Goal: Information Seeking & Learning: Learn about a topic

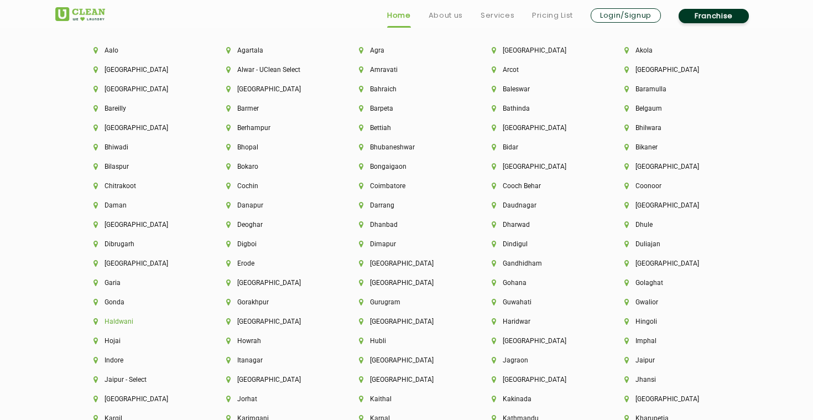
scroll to position [2428, 0]
click at [378, 303] on li "Gurugram" at bounding box center [406, 301] width 95 height 8
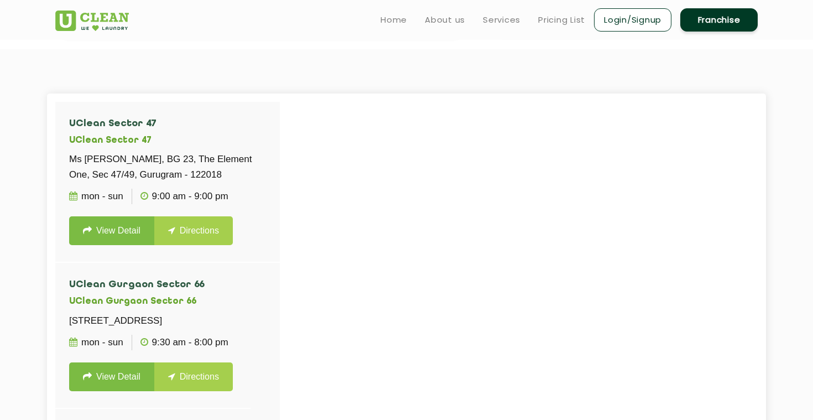
scroll to position [255, 0]
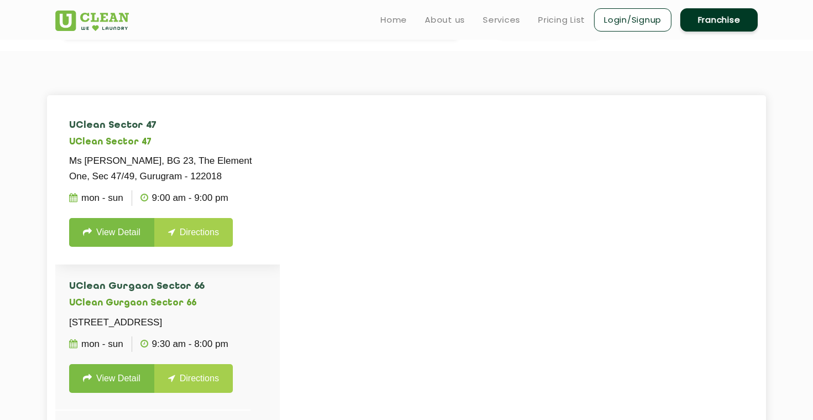
click at [123, 233] on link "View Detail" at bounding box center [111, 232] width 85 height 29
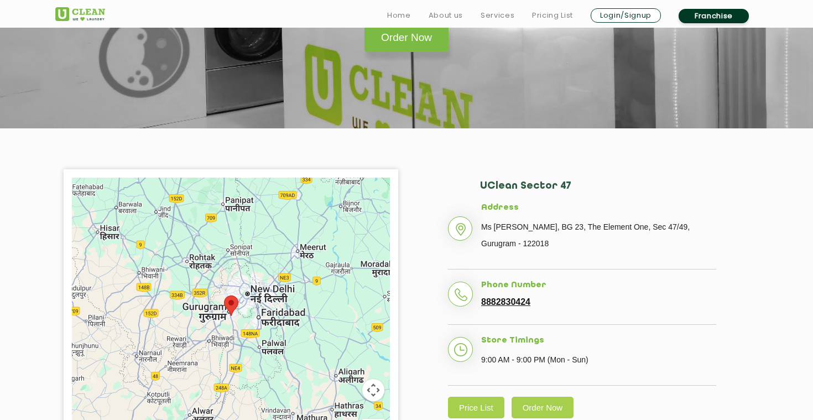
scroll to position [190, 0]
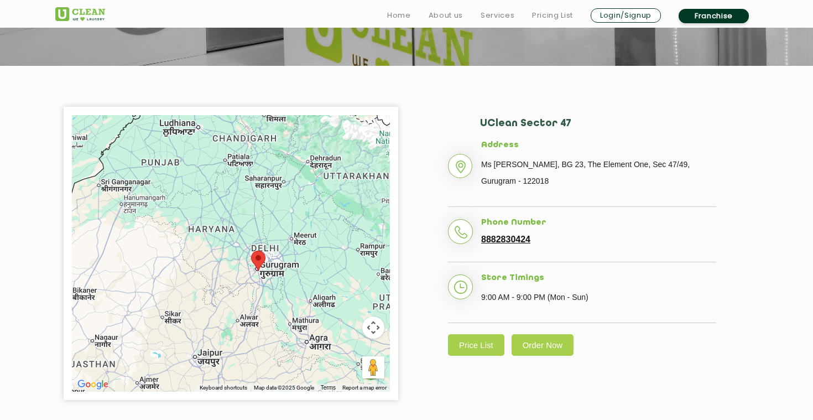
click at [494, 243] on link "8882830424" at bounding box center [505, 240] width 49 height 10
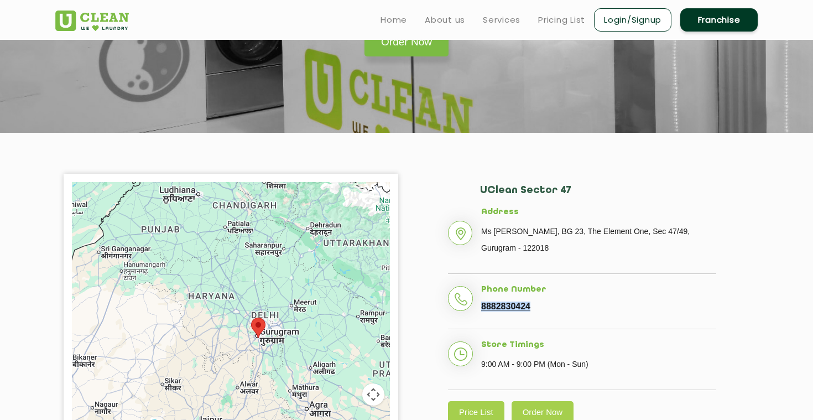
scroll to position [0, 0]
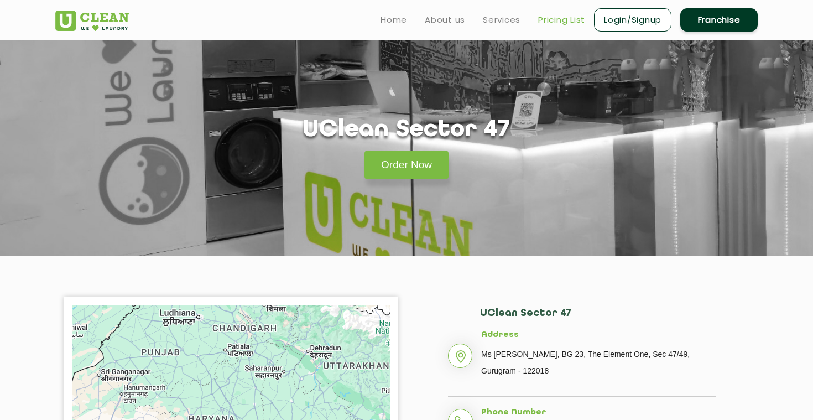
click at [572, 18] on link "Pricing List" at bounding box center [561, 19] width 47 height 13
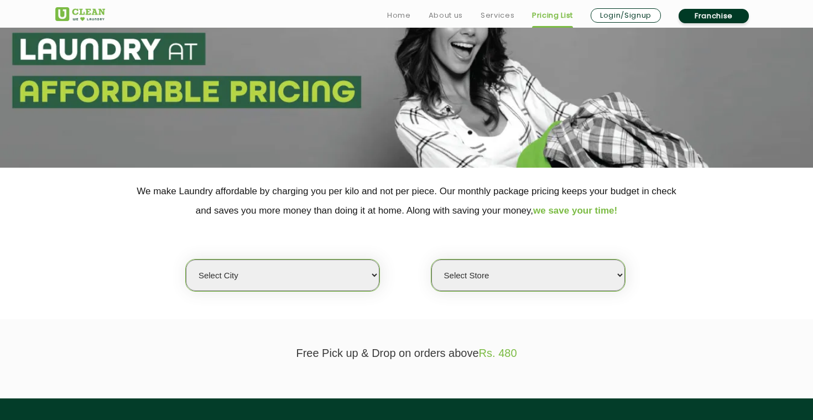
scroll to position [103, 0]
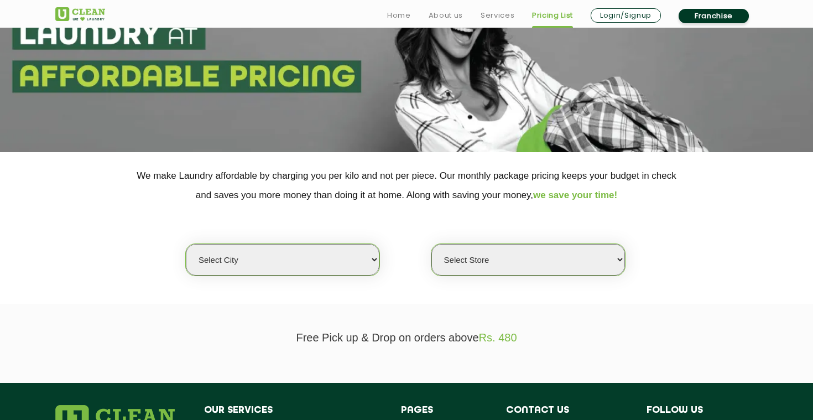
click at [320, 254] on select "Select city [GEOGRAPHIC_DATA] [GEOGRAPHIC_DATA] [GEOGRAPHIC_DATA] [GEOGRAPHIC_D…" at bounding box center [283, 260] width 194 height 32
select select "2"
click at [186, 244] on select "Select city [GEOGRAPHIC_DATA] [GEOGRAPHIC_DATA] [GEOGRAPHIC_DATA] [GEOGRAPHIC_D…" at bounding box center [283, 260] width 194 height 32
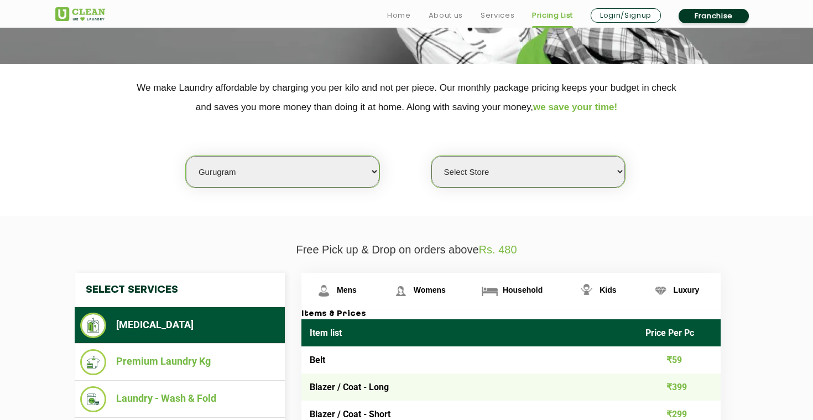
scroll to position [195, 0]
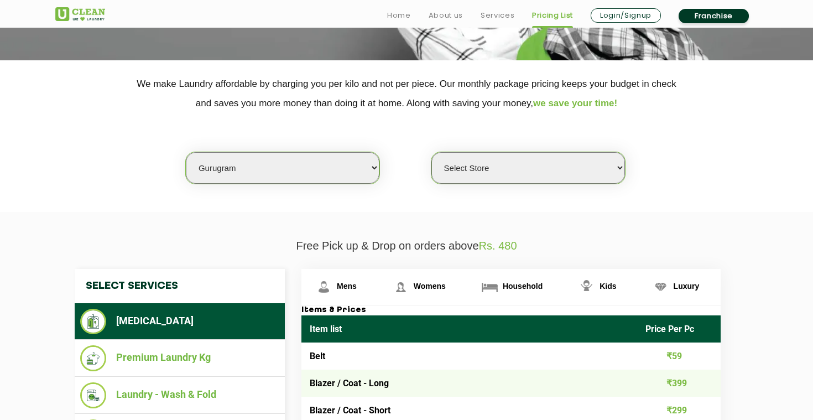
click at [533, 165] on select "Select Store [GEOGRAPHIC_DATA] Sector 66 [GEOGRAPHIC_DATA] Phase [GEOGRAPHIC_DA…" at bounding box center [529, 168] width 194 height 32
select select "295"
click at [432, 152] on select "Select Store [GEOGRAPHIC_DATA] Sector 66 [GEOGRAPHIC_DATA] Phase [GEOGRAPHIC_DA…" at bounding box center [529, 168] width 194 height 32
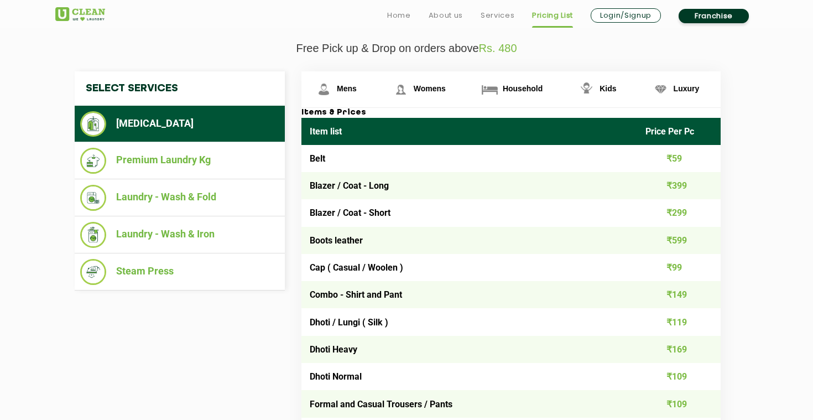
scroll to position [398, 0]
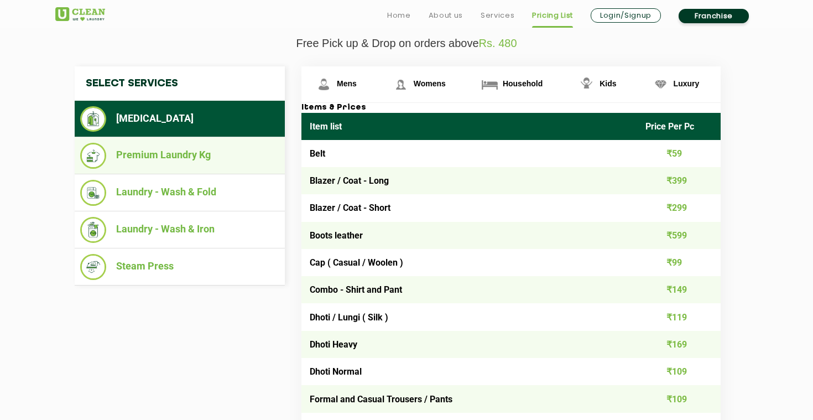
click at [226, 157] on li "Premium Laundry Kg" at bounding box center [179, 156] width 199 height 26
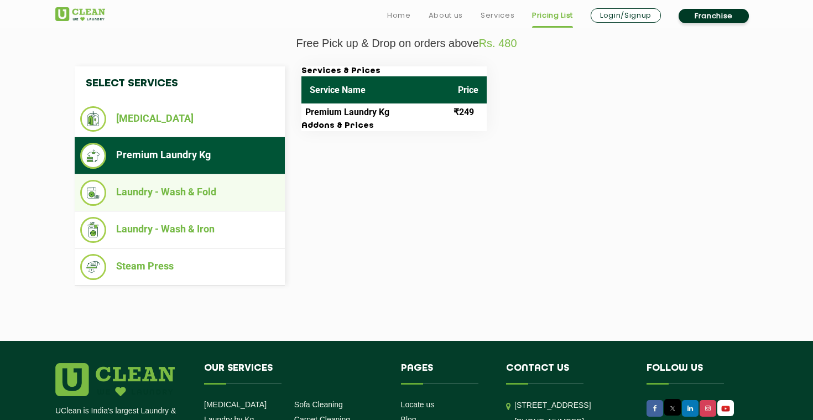
click at [228, 189] on li "Laundry - Wash & Fold" at bounding box center [179, 193] width 199 height 26
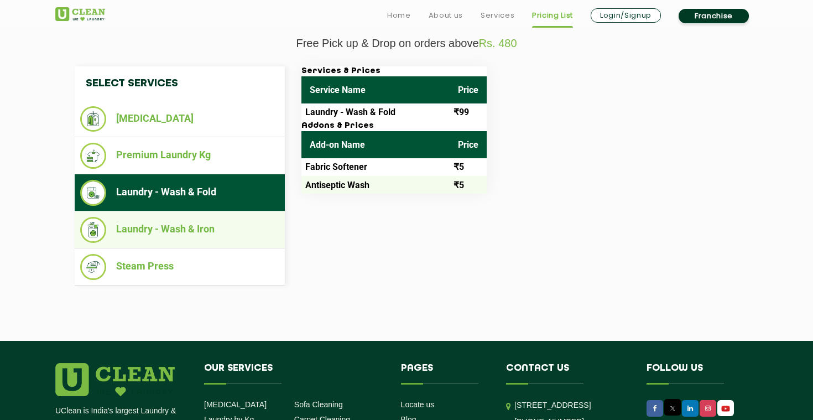
click at [226, 233] on li "Laundry - Wash & Iron" at bounding box center [179, 230] width 199 height 26
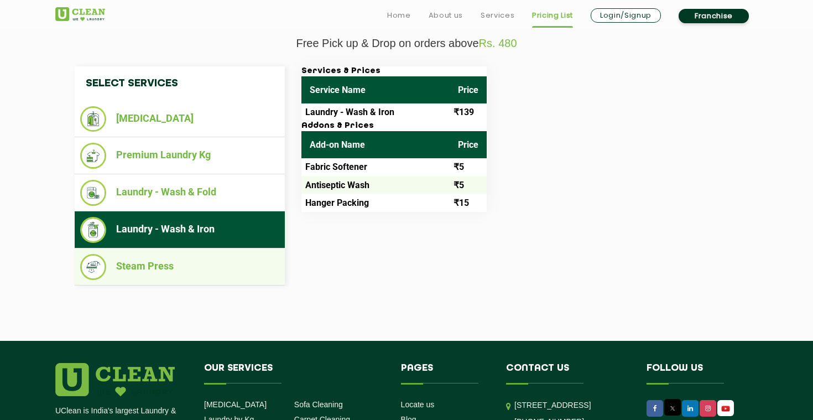
click at [225, 268] on li "Steam Press" at bounding box center [179, 267] width 199 height 26
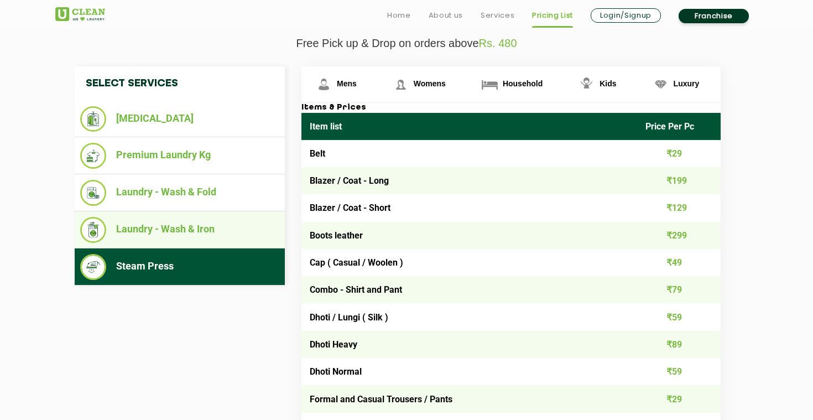
click at [212, 237] on li "Laundry - Wash & Iron" at bounding box center [179, 230] width 199 height 26
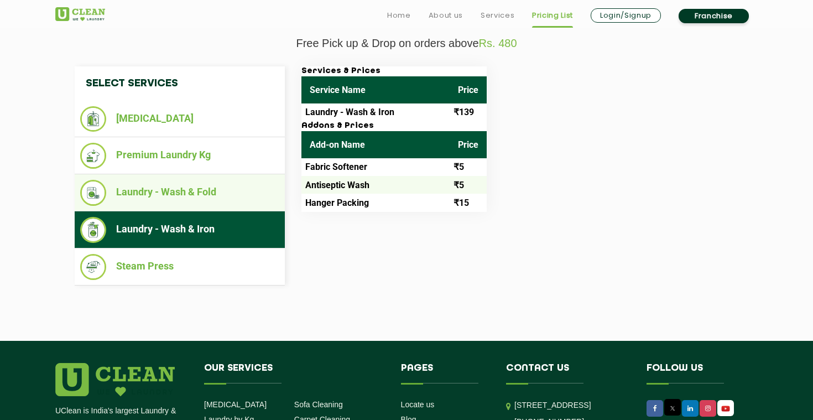
click at [209, 210] on ul "Laundry - Wash & Fold" at bounding box center [180, 192] width 210 height 37
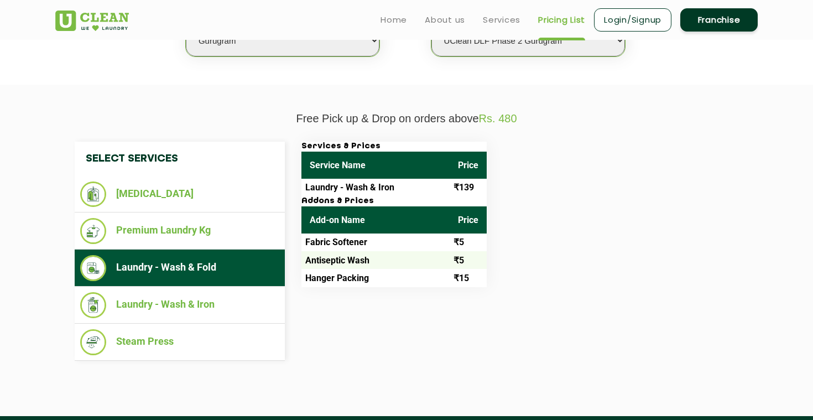
scroll to position [317, 0]
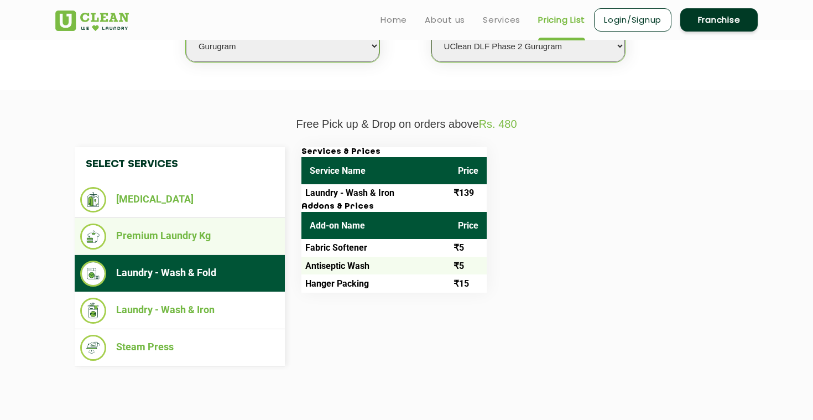
click at [203, 235] on li "Premium Laundry Kg" at bounding box center [179, 237] width 199 height 26
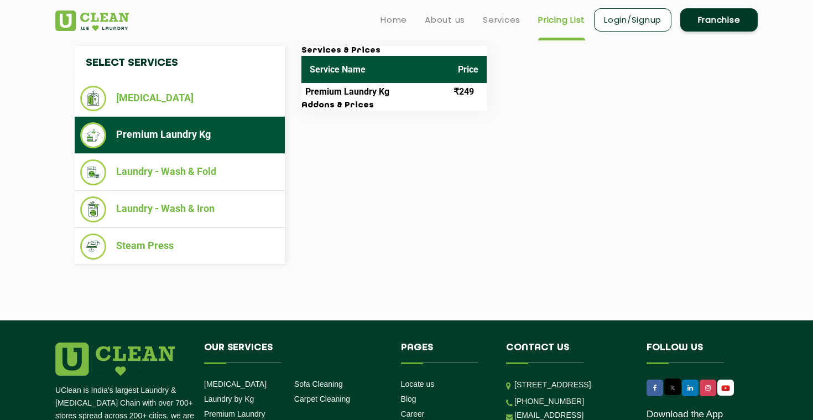
scroll to position [376, 0]
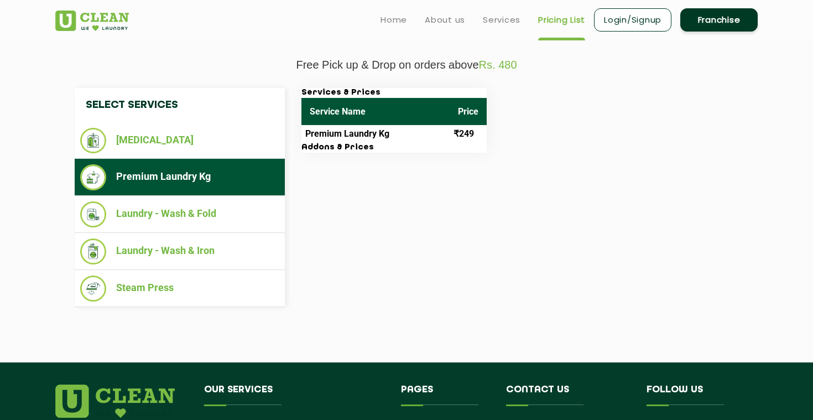
drag, startPoint x: 298, startPoint y: 134, endPoint x: 450, endPoint y: 153, distance: 153.4
click at [450, 153] on div "Select Services [MEDICAL_DATA] Premium Laundry Kg Laundry - Wash & Fold Laundry…" at bounding box center [406, 197] width 681 height 219
click at [452, 155] on div "Select Services [MEDICAL_DATA] Premium Laundry Kg Laundry - Wash & Fold Laundry…" at bounding box center [406, 197] width 681 height 219
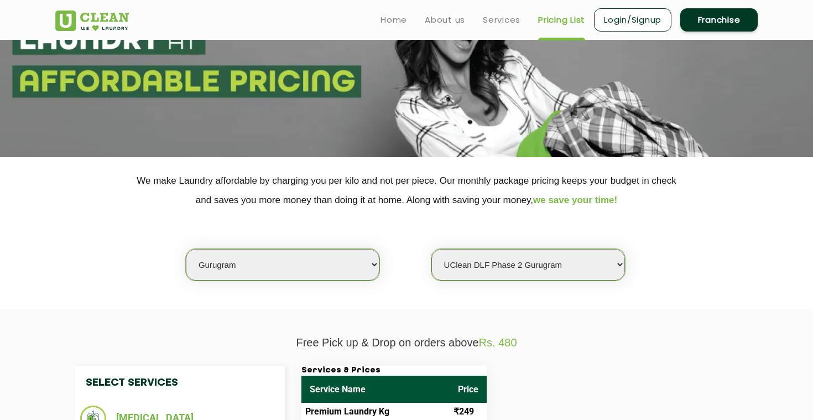
scroll to position [0, 0]
